Goal: Task Accomplishment & Management: Use online tool/utility

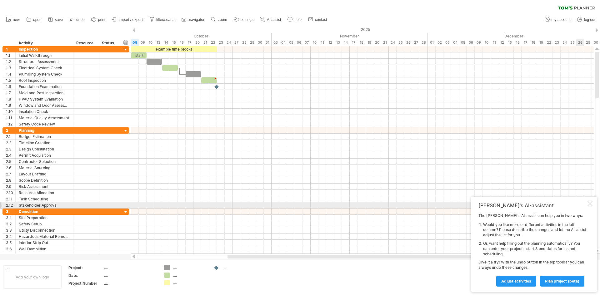
click at [590, 203] on div at bounding box center [589, 203] width 5 height 5
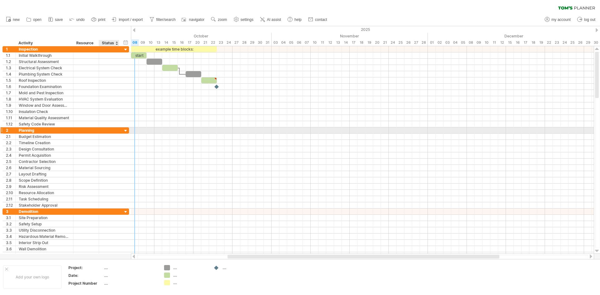
click at [124, 130] on div at bounding box center [126, 131] width 6 height 6
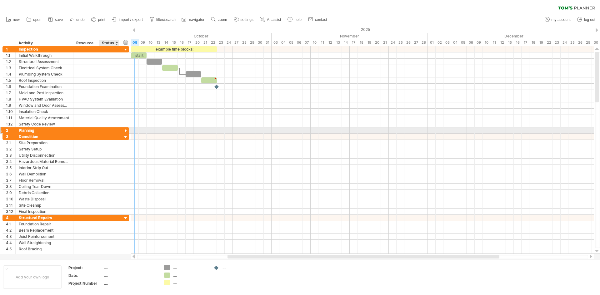
click at [125, 130] on div at bounding box center [126, 131] width 6 height 6
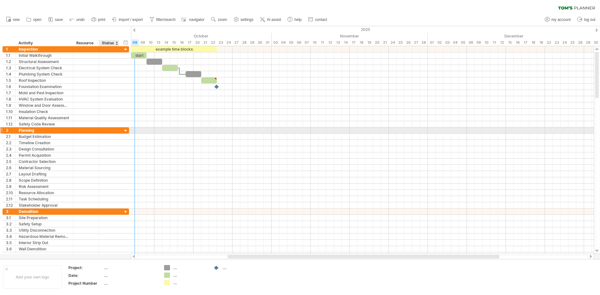
click at [126, 132] on div at bounding box center [126, 131] width 6 height 6
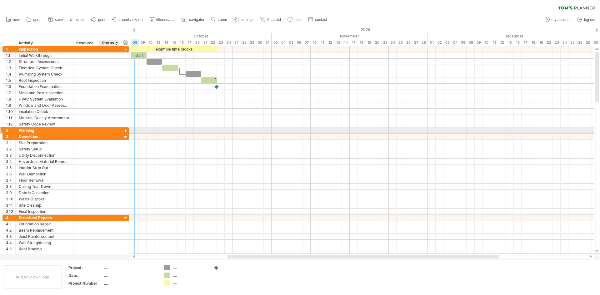
click at [125, 131] on div at bounding box center [126, 131] width 6 height 6
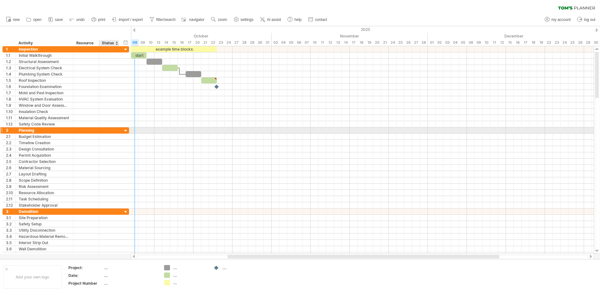
click at [125, 131] on div at bounding box center [126, 131] width 6 height 6
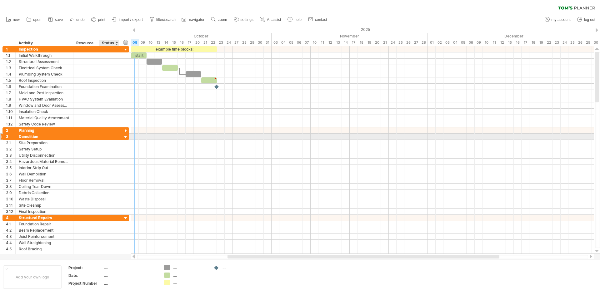
click at [126, 137] on div at bounding box center [126, 137] width 6 height 6
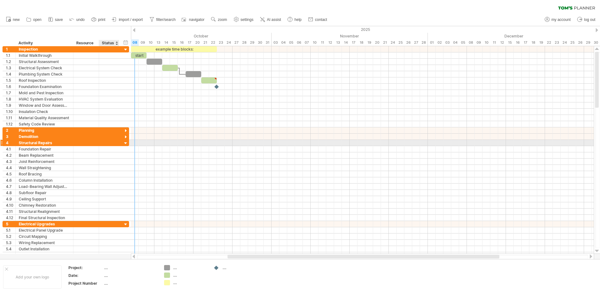
click at [125, 145] on div at bounding box center [126, 144] width 6 height 6
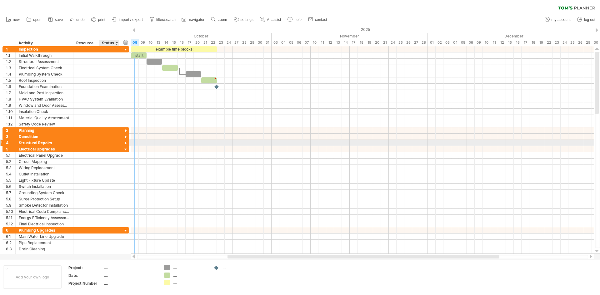
click at [125, 145] on div at bounding box center [126, 144] width 6 height 6
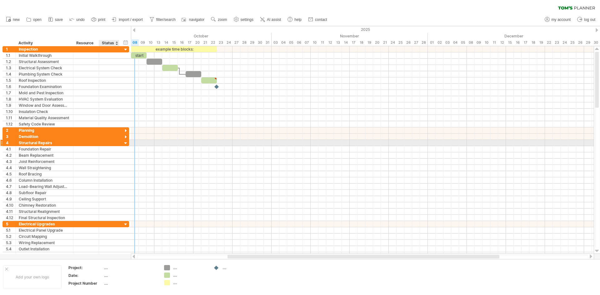
click at [126, 143] on div at bounding box center [126, 144] width 6 height 6
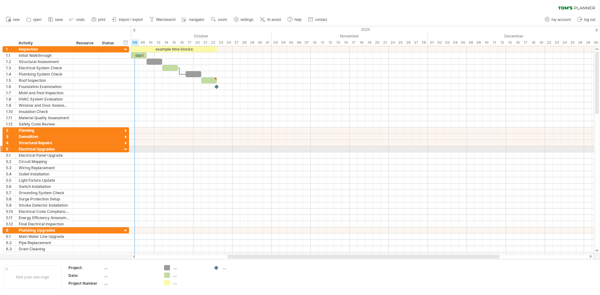
click at [125, 149] on div at bounding box center [126, 150] width 6 height 6
